Goal: Find specific page/section: Find specific page/section

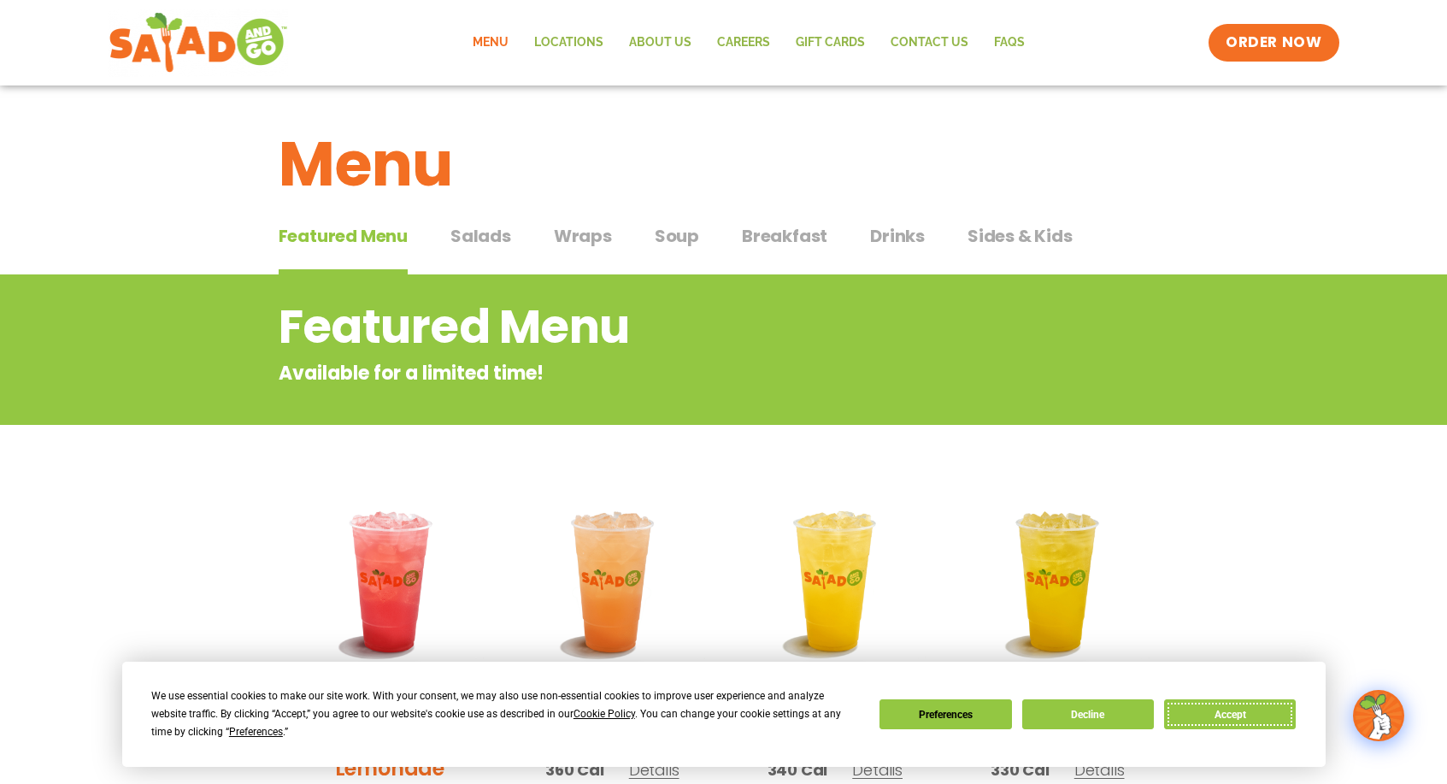
click at [1251, 708] on button "Accept" at bounding box center [1230, 714] width 132 height 30
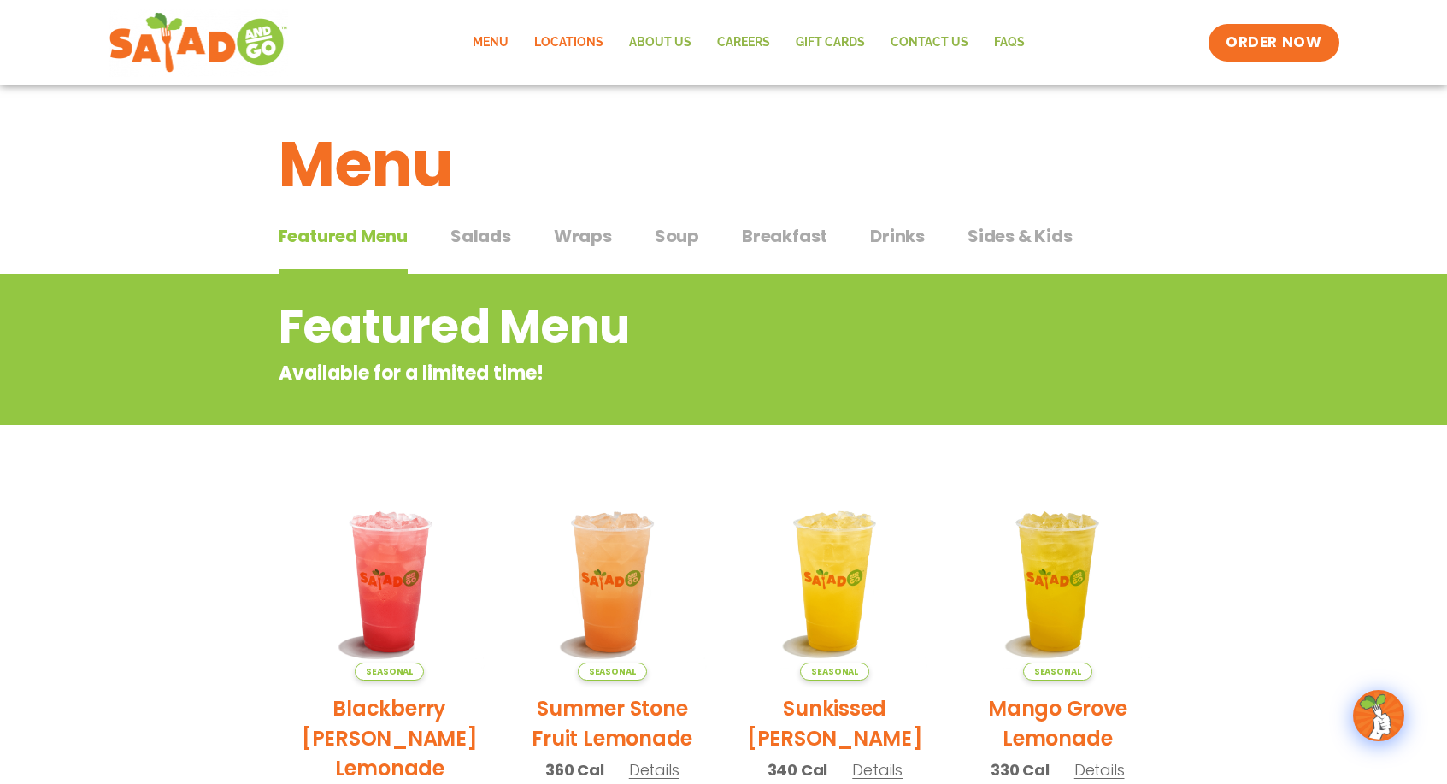
click at [555, 43] on link "Locations" at bounding box center [568, 42] width 95 height 39
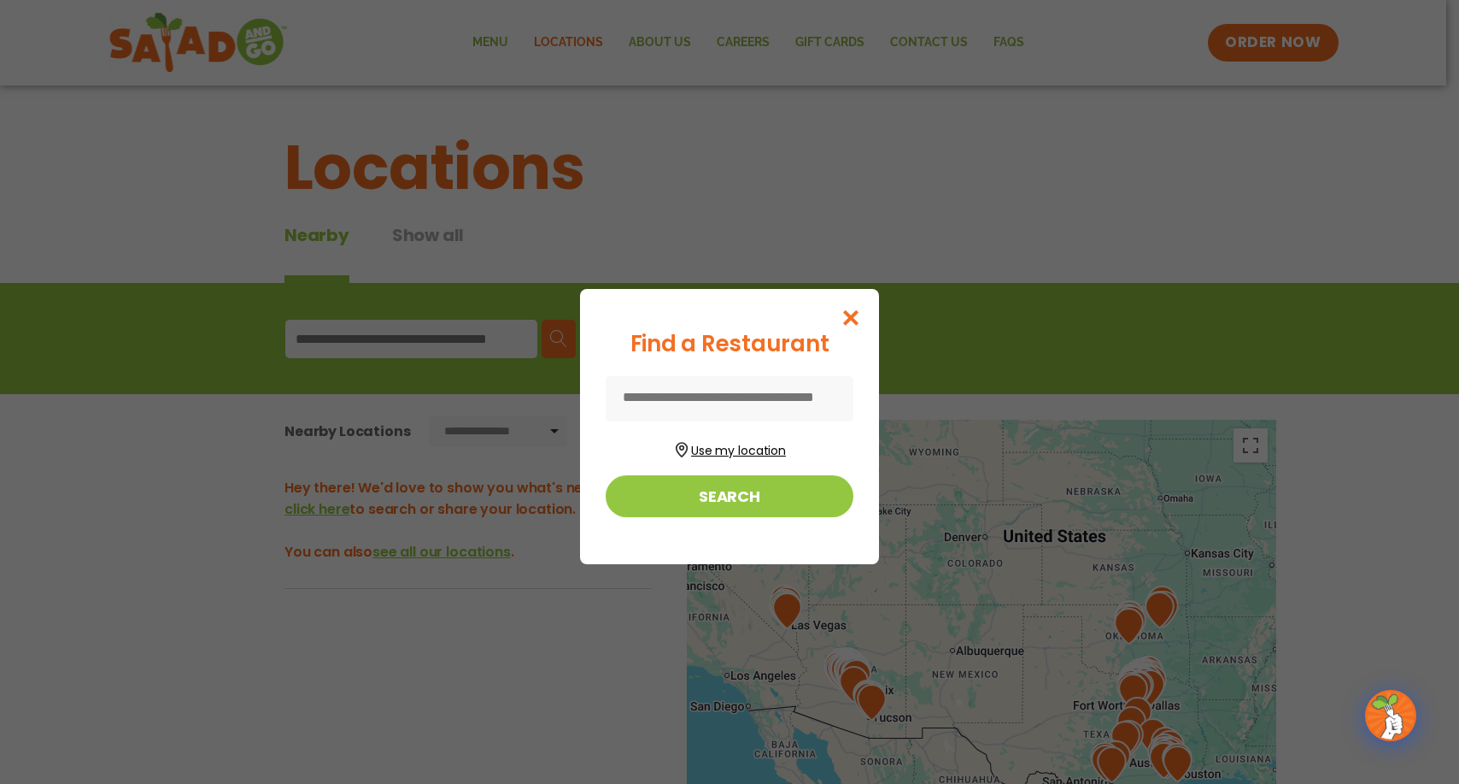
click at [727, 445] on button "Use my location" at bounding box center [730, 448] width 248 height 23
click at [854, 322] on icon "Close modal" at bounding box center [851, 317] width 21 height 18
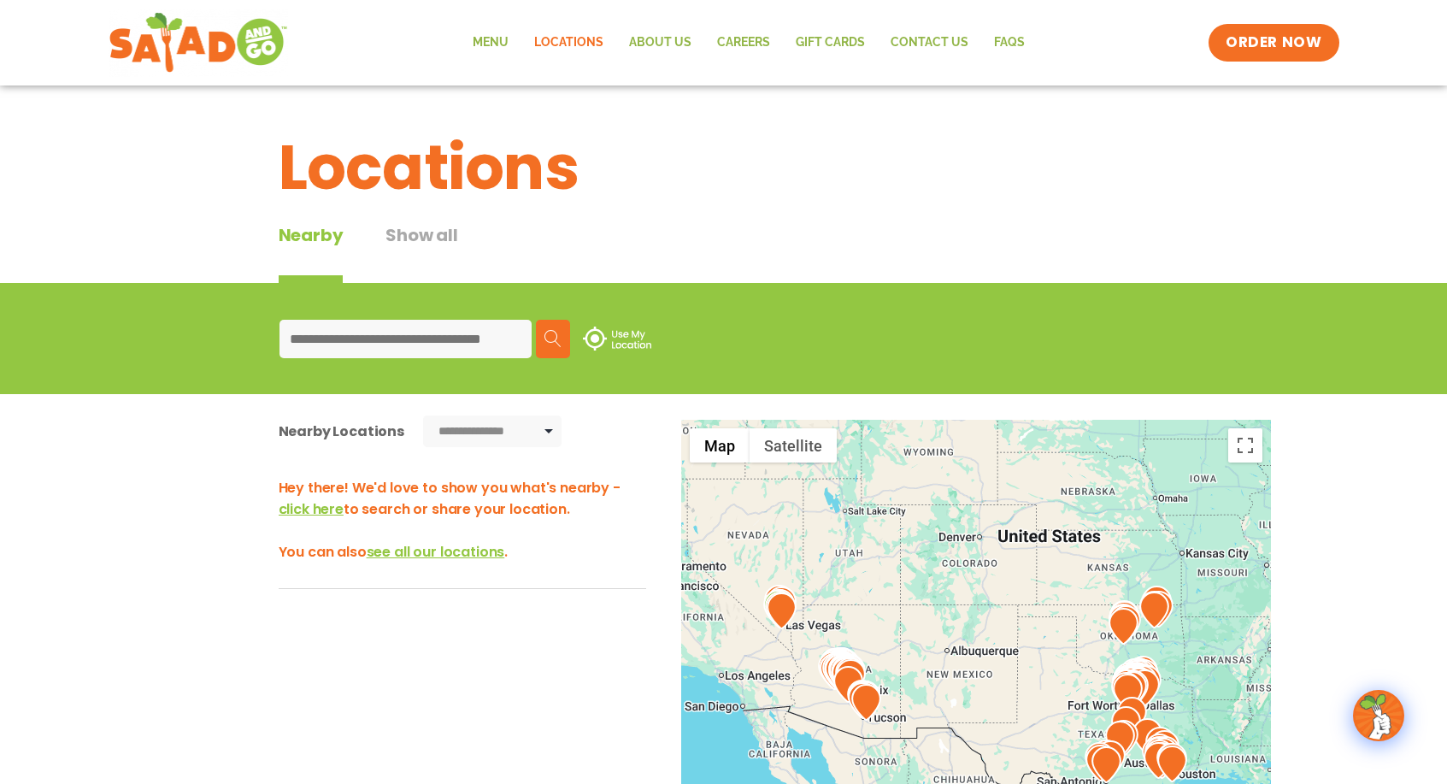
click at [362, 343] on input at bounding box center [405, 339] width 252 height 38
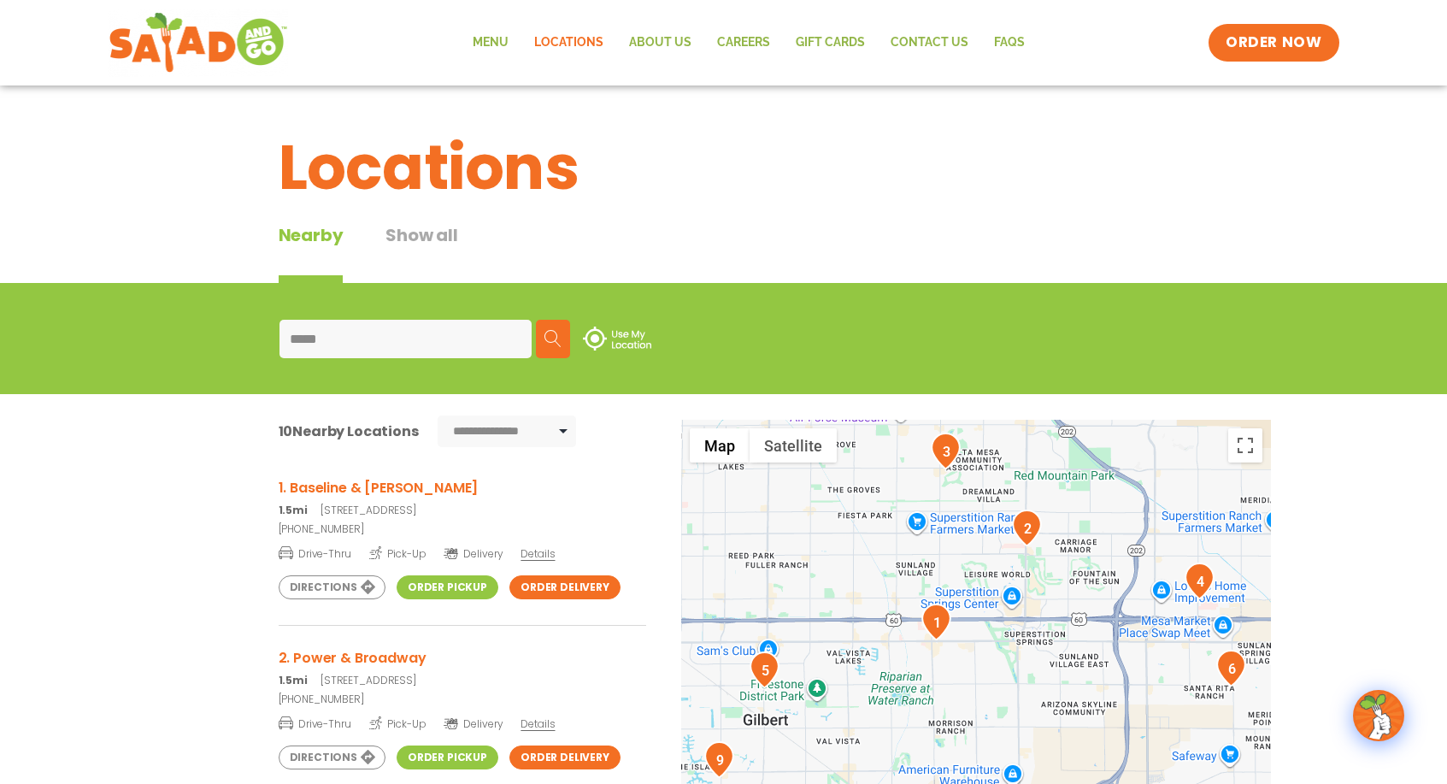
type input "*****"
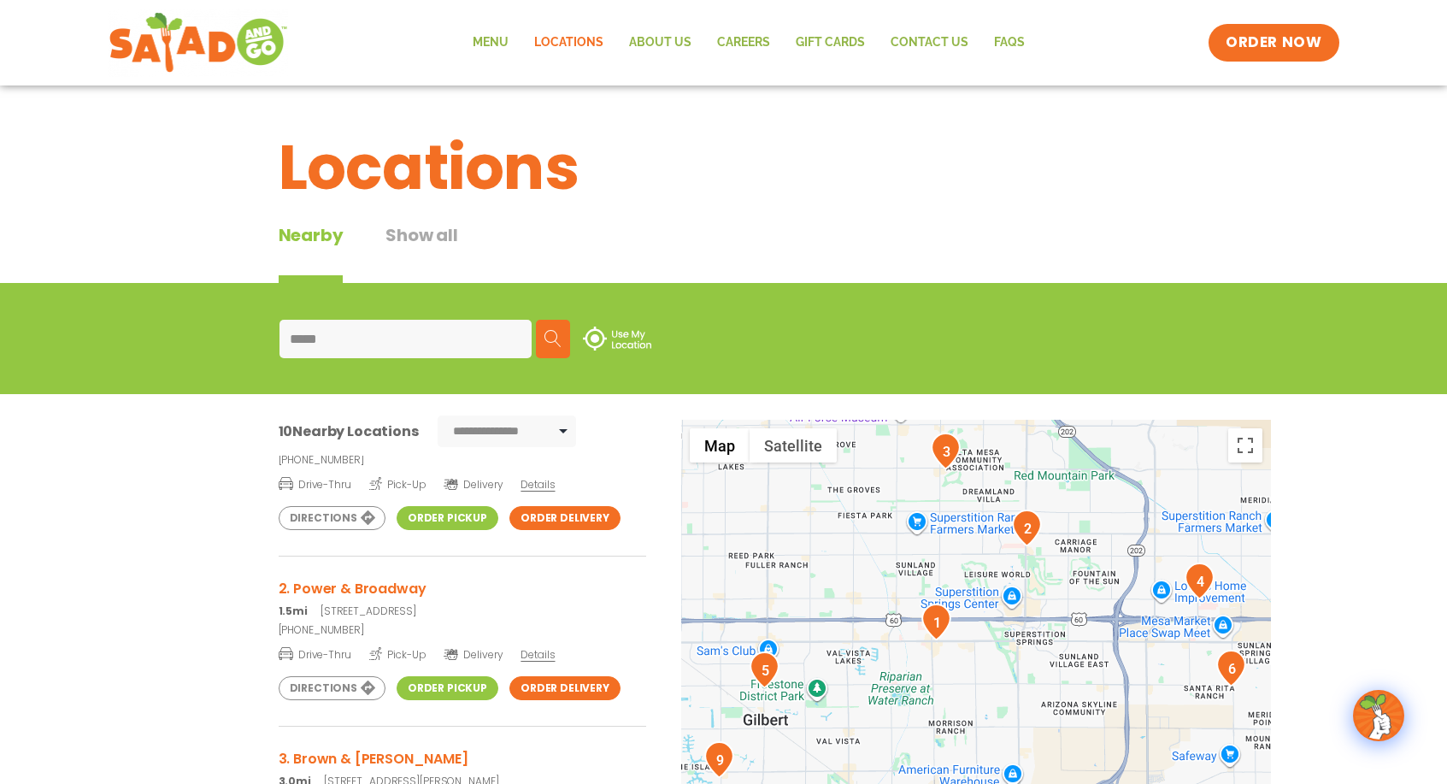
scroll to position [171, 0]
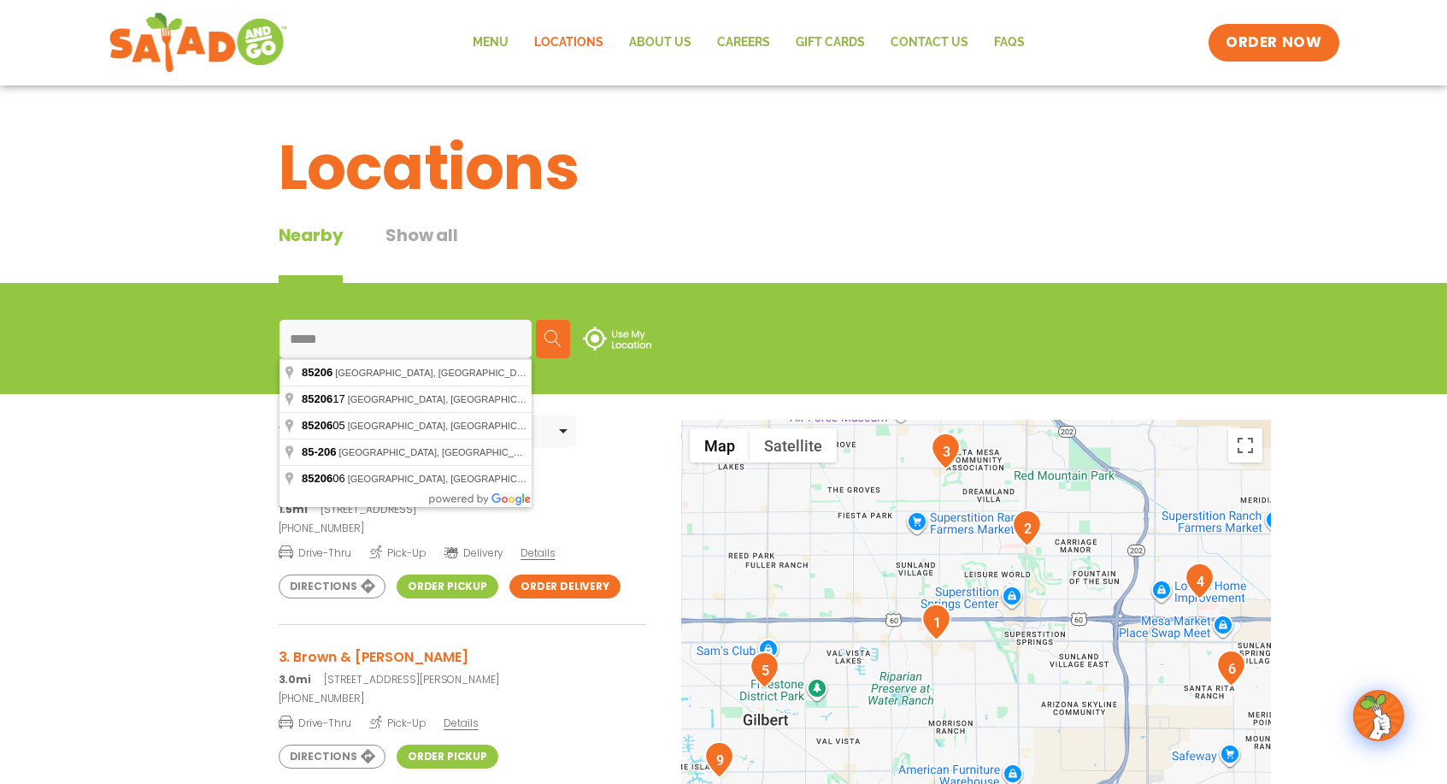
drag, startPoint x: 444, startPoint y: 589, endPoint x: 455, endPoint y: 590, distance: 11.2
click at [444, 589] on link "Order Pickup" at bounding box center [447, 586] width 102 height 24
